Goal: Navigation & Orientation: Find specific page/section

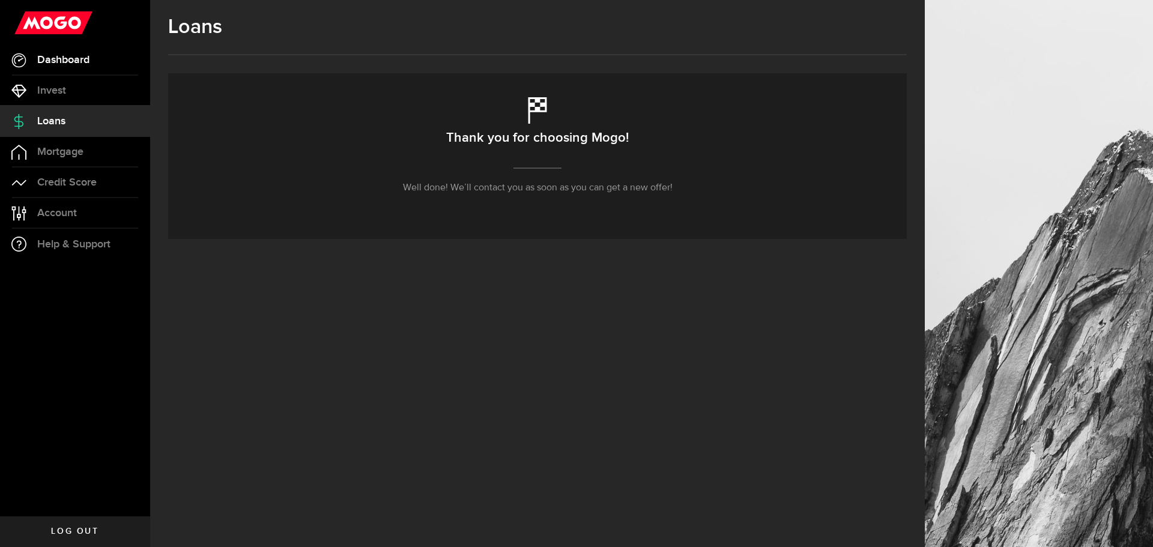
click at [82, 59] on span "Dashboard" at bounding box center [63, 60] width 52 height 11
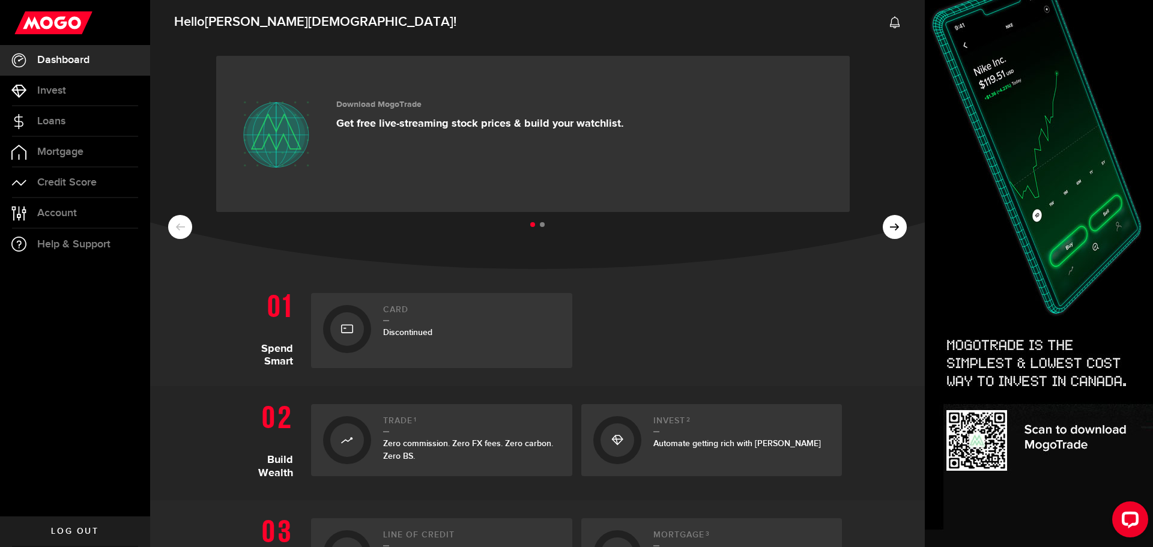
click at [892, 231] on ul at bounding box center [537, 225] width 738 height 16
click at [68, 148] on span "Mortgage" at bounding box center [60, 151] width 46 height 11
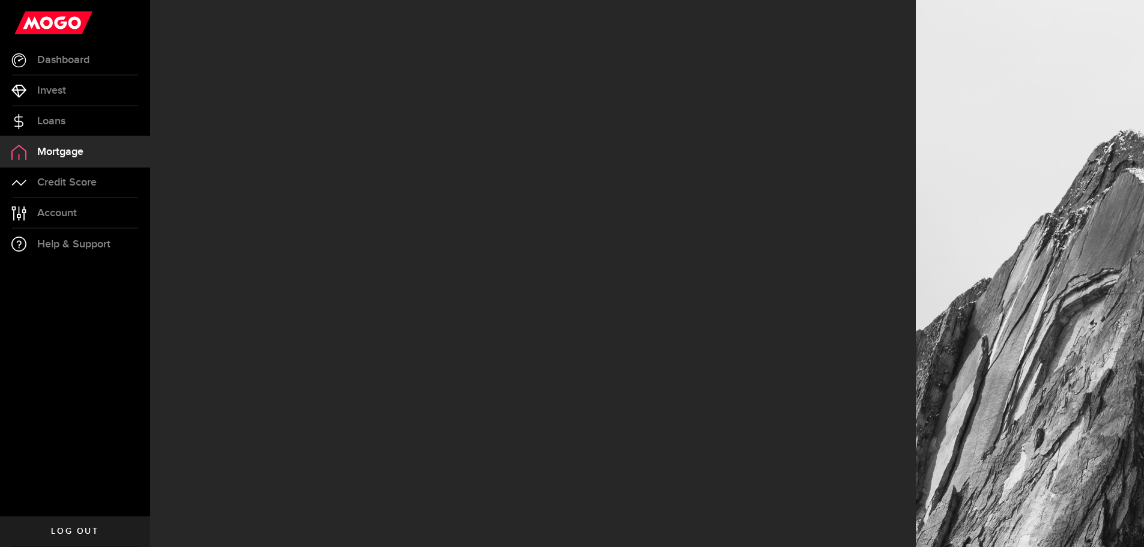
select select "3knYdhfXw4iYoq2m0WGQES"
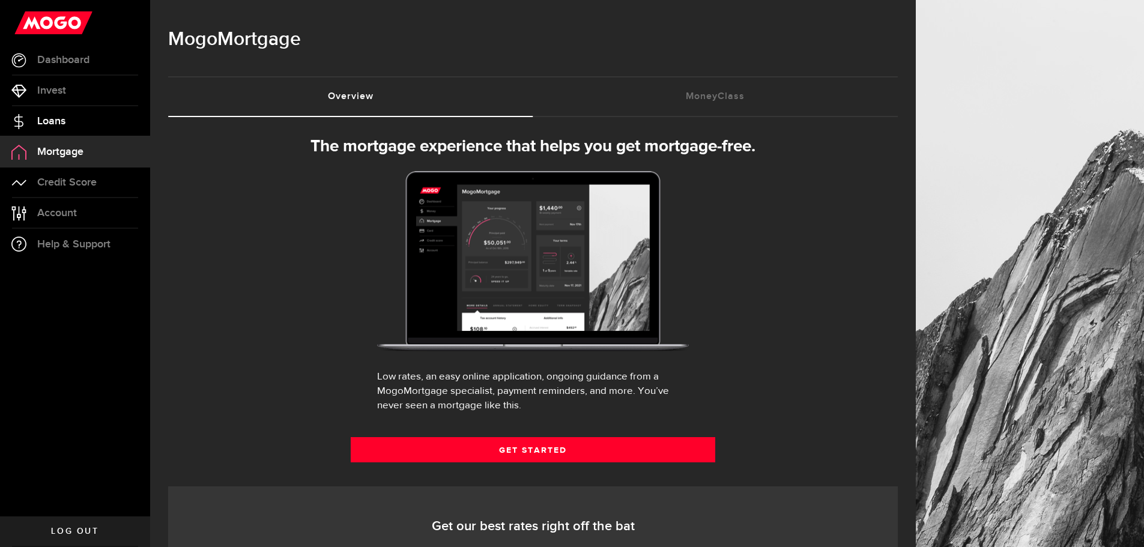
click at [68, 121] on link "Loans" at bounding box center [75, 121] width 150 height 30
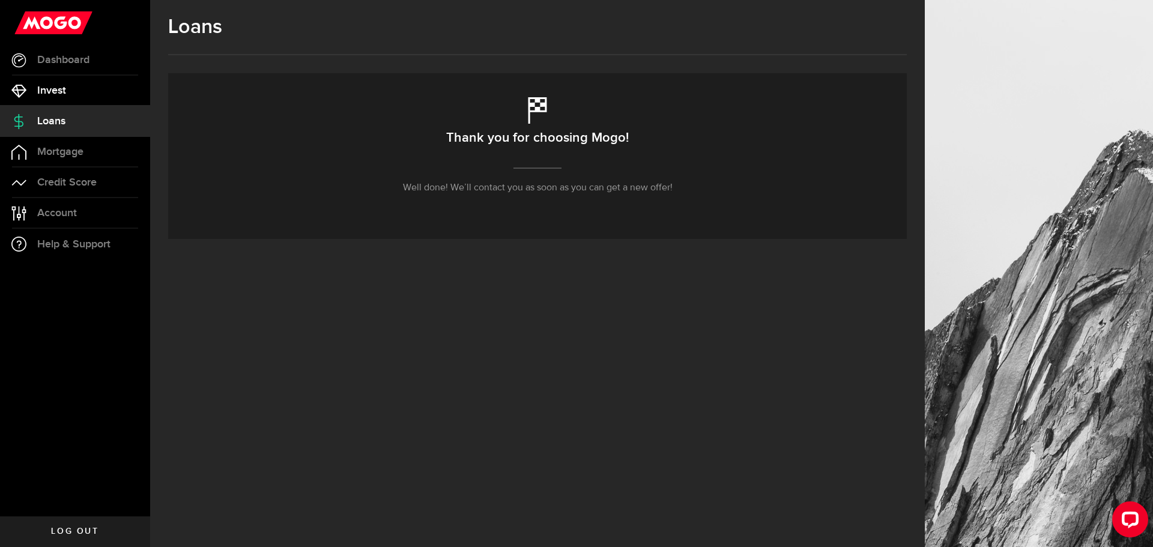
click at [65, 97] on link "Invest" at bounding box center [75, 91] width 150 height 30
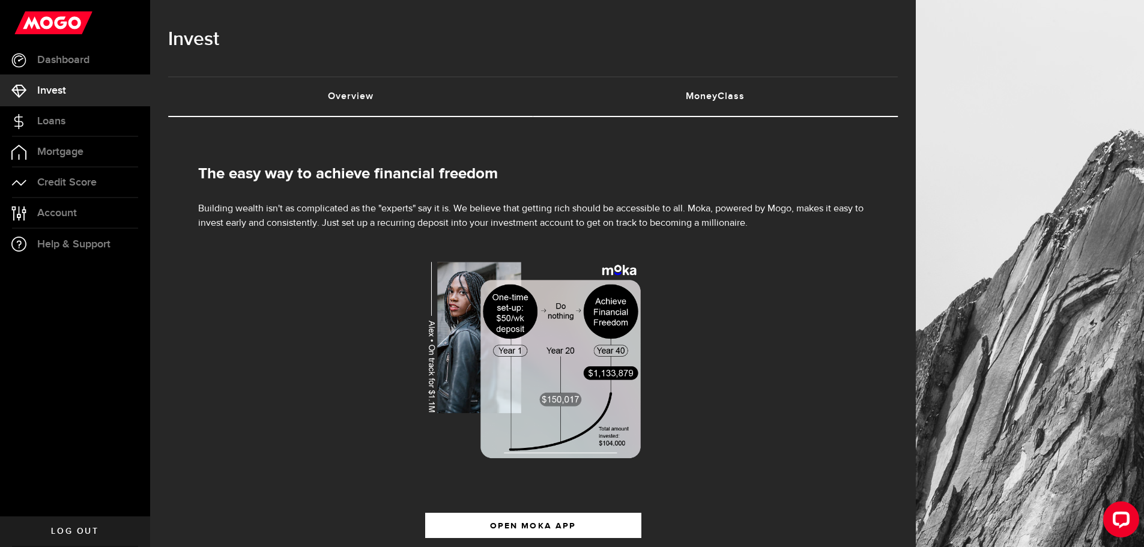
click at [774, 101] on link "MoneyClass (requires attention)" at bounding box center [715, 96] width 365 height 38
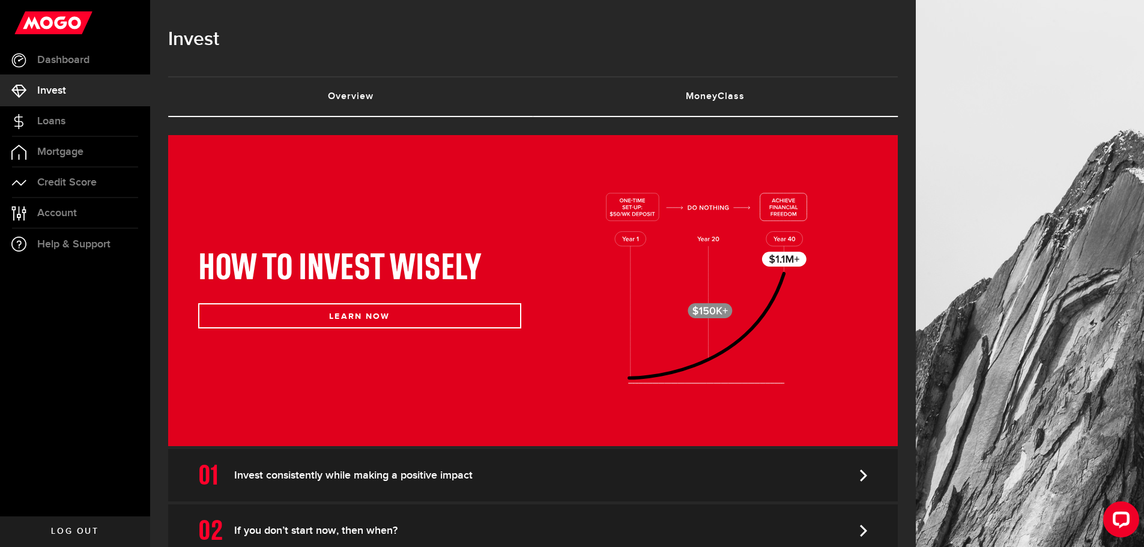
click at [415, 92] on link "Overview (requires attention)" at bounding box center [350, 96] width 365 height 38
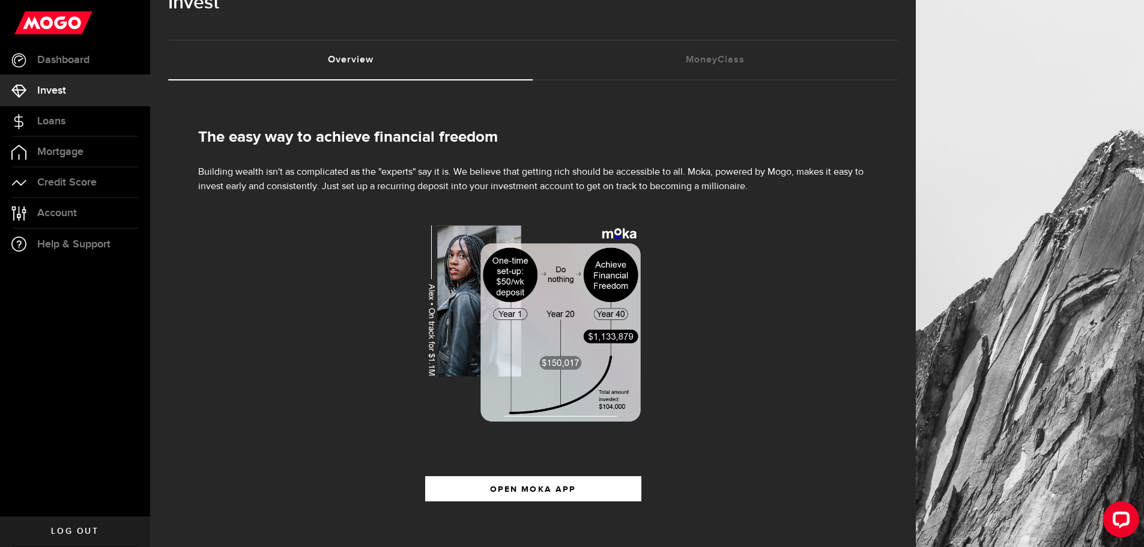
scroll to position [57, 0]
